Goal: Task Accomplishment & Management: Manage account settings

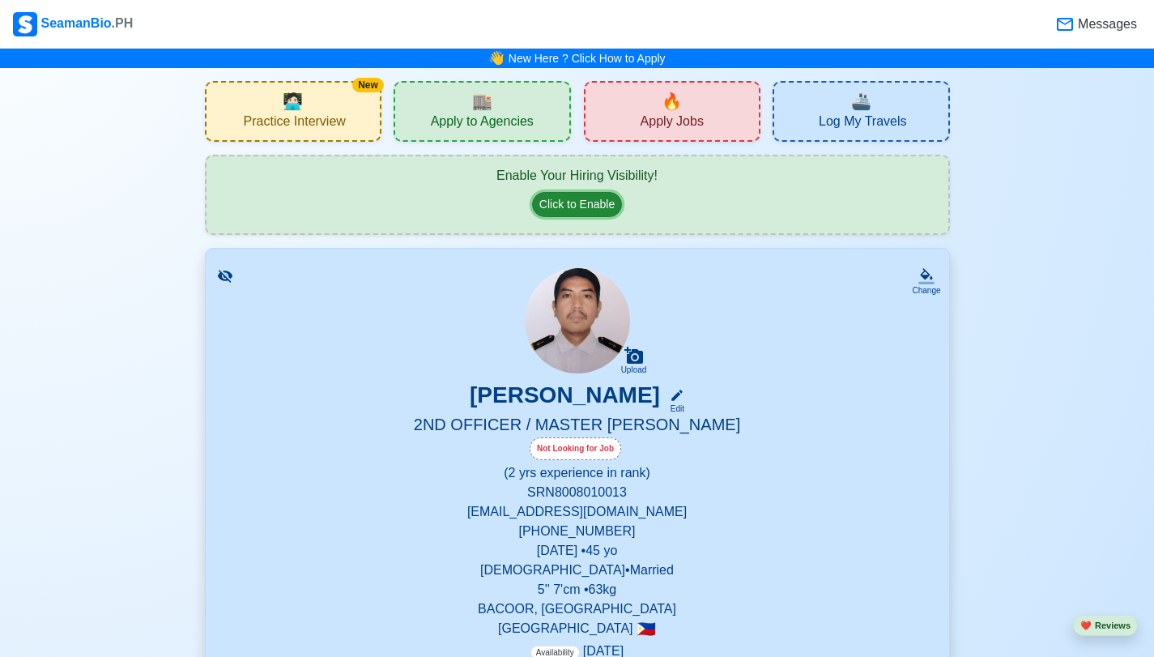
click at [594, 204] on button "Click to Enable" at bounding box center [577, 204] width 90 height 25
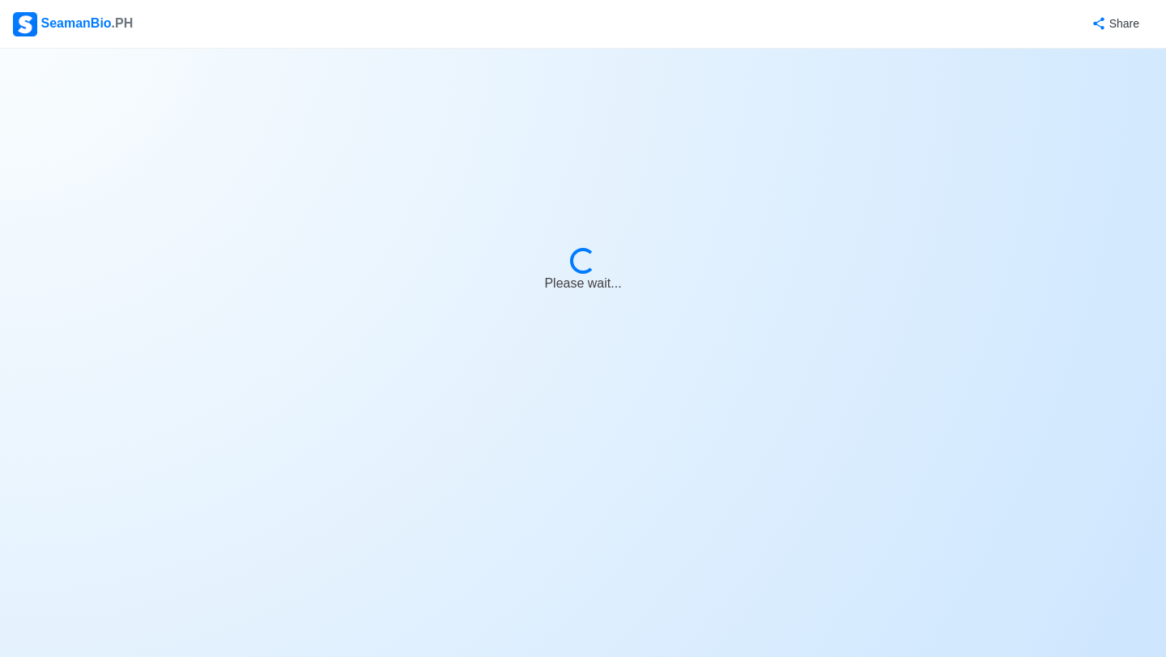
select select "Visible for Hiring"
select select "Married"
select select "[DEMOGRAPHIC_DATA]"
select select "PH"
select select "2"
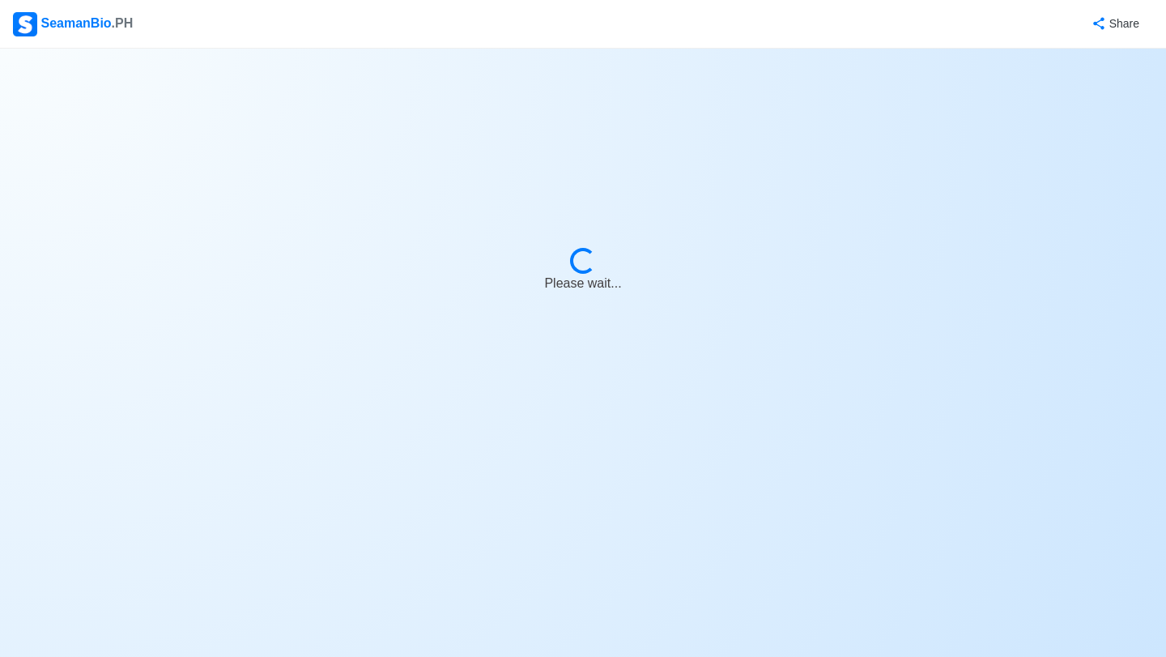
select select "0"
